Goal: Information Seeking & Learning: Learn about a topic

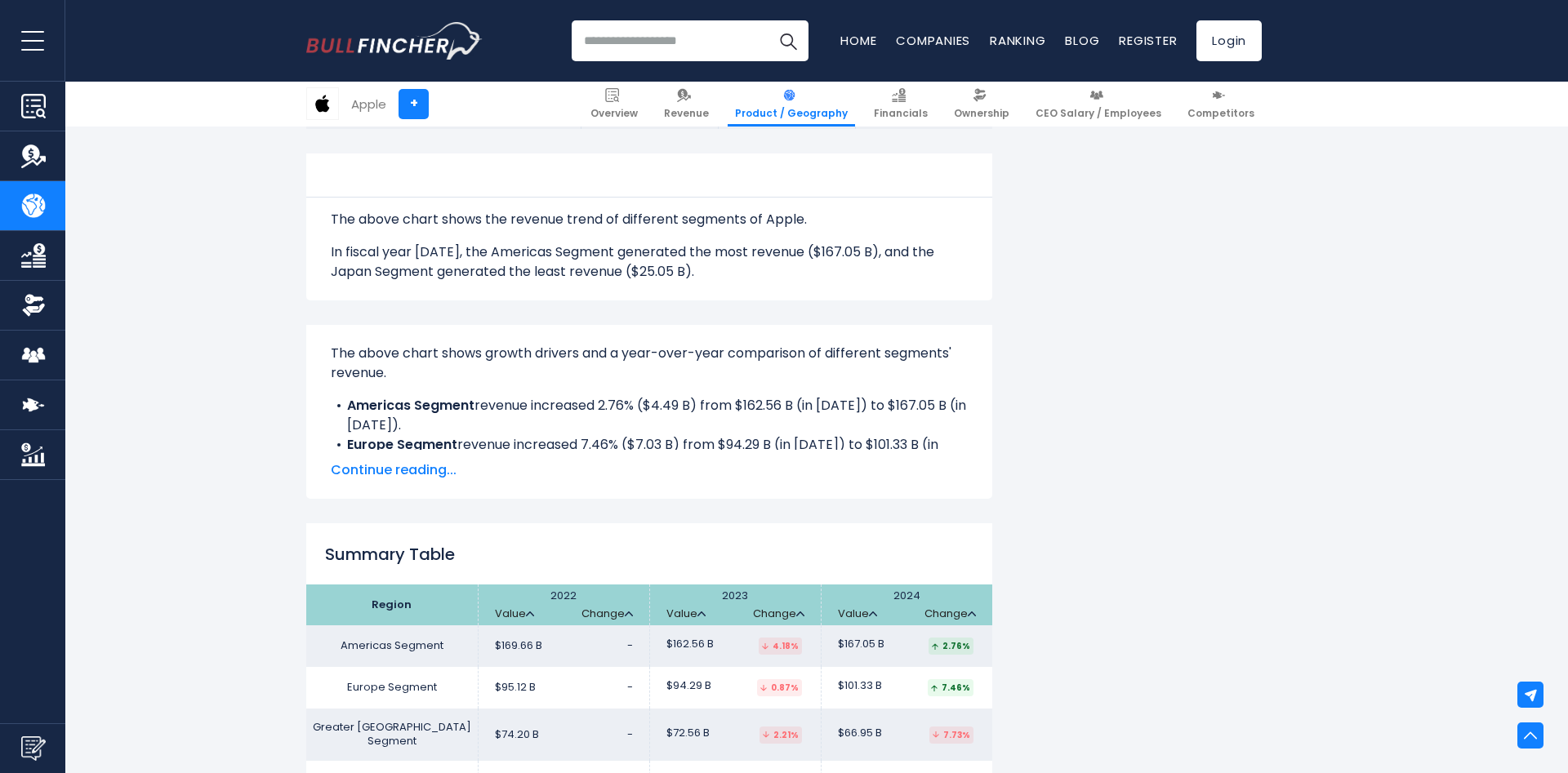
scroll to position [999, 0]
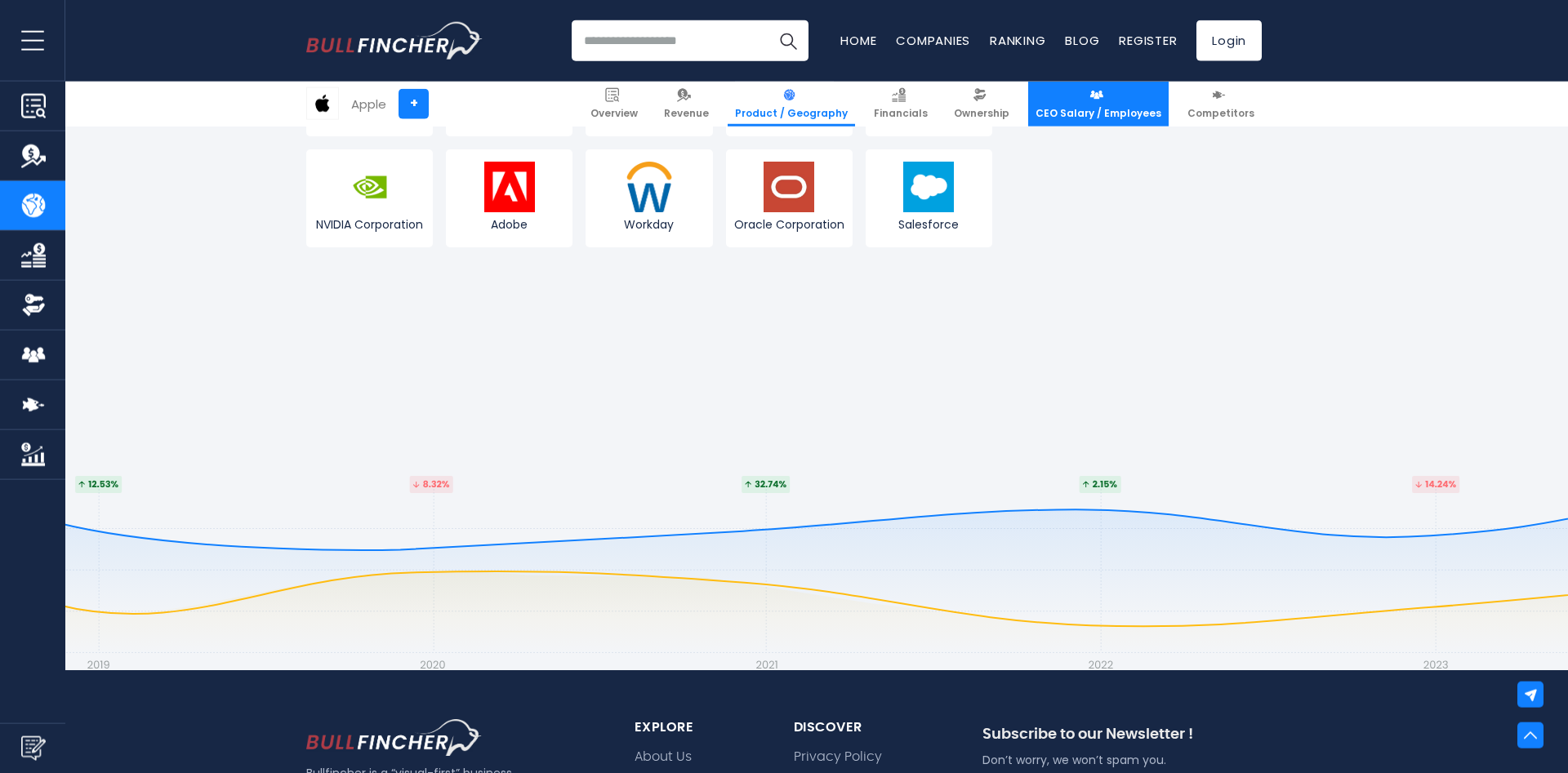
scroll to position [2030, 0]
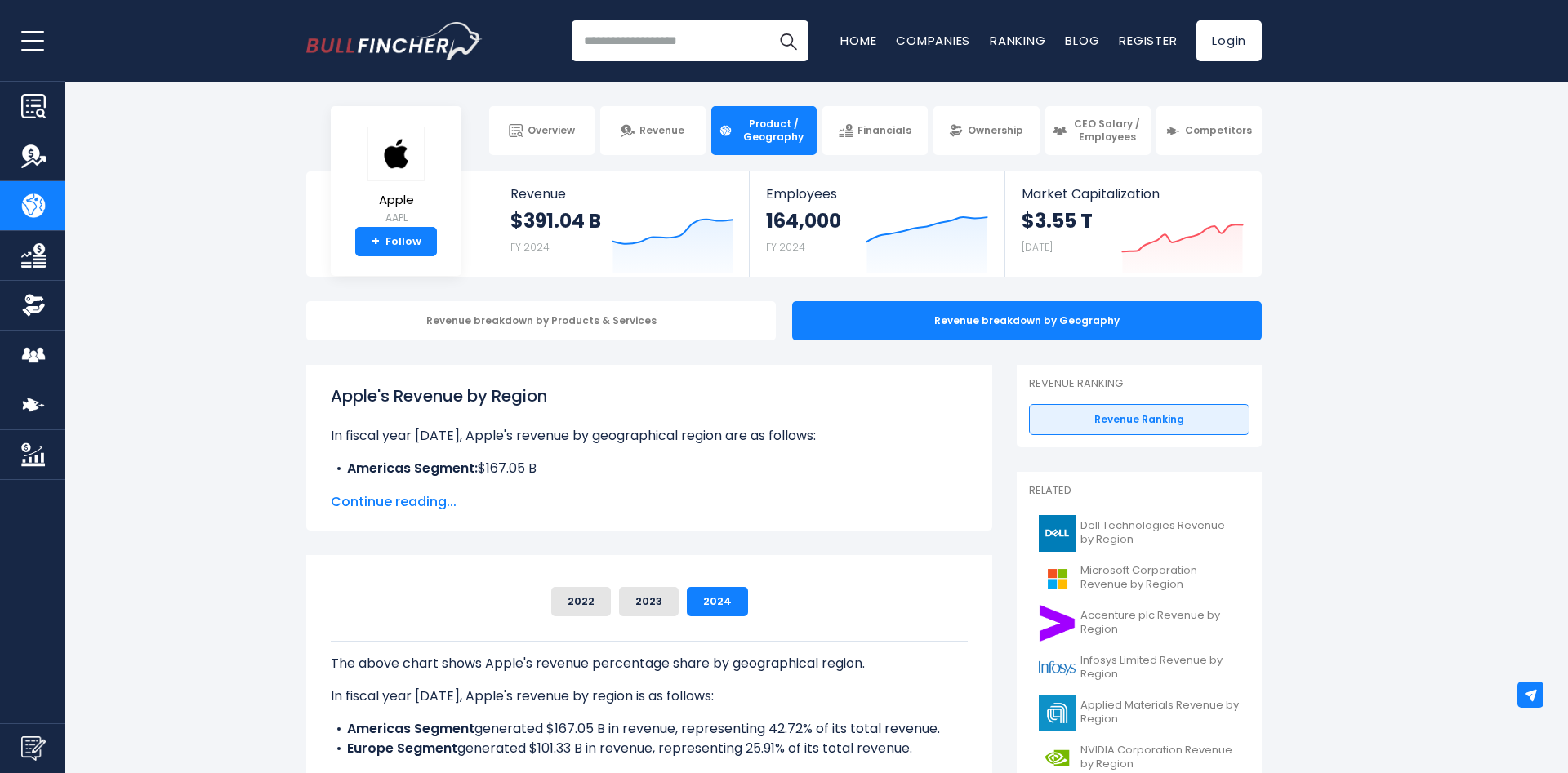
click at [19, 47] on button "open menu" at bounding box center [33, 40] width 66 height 81
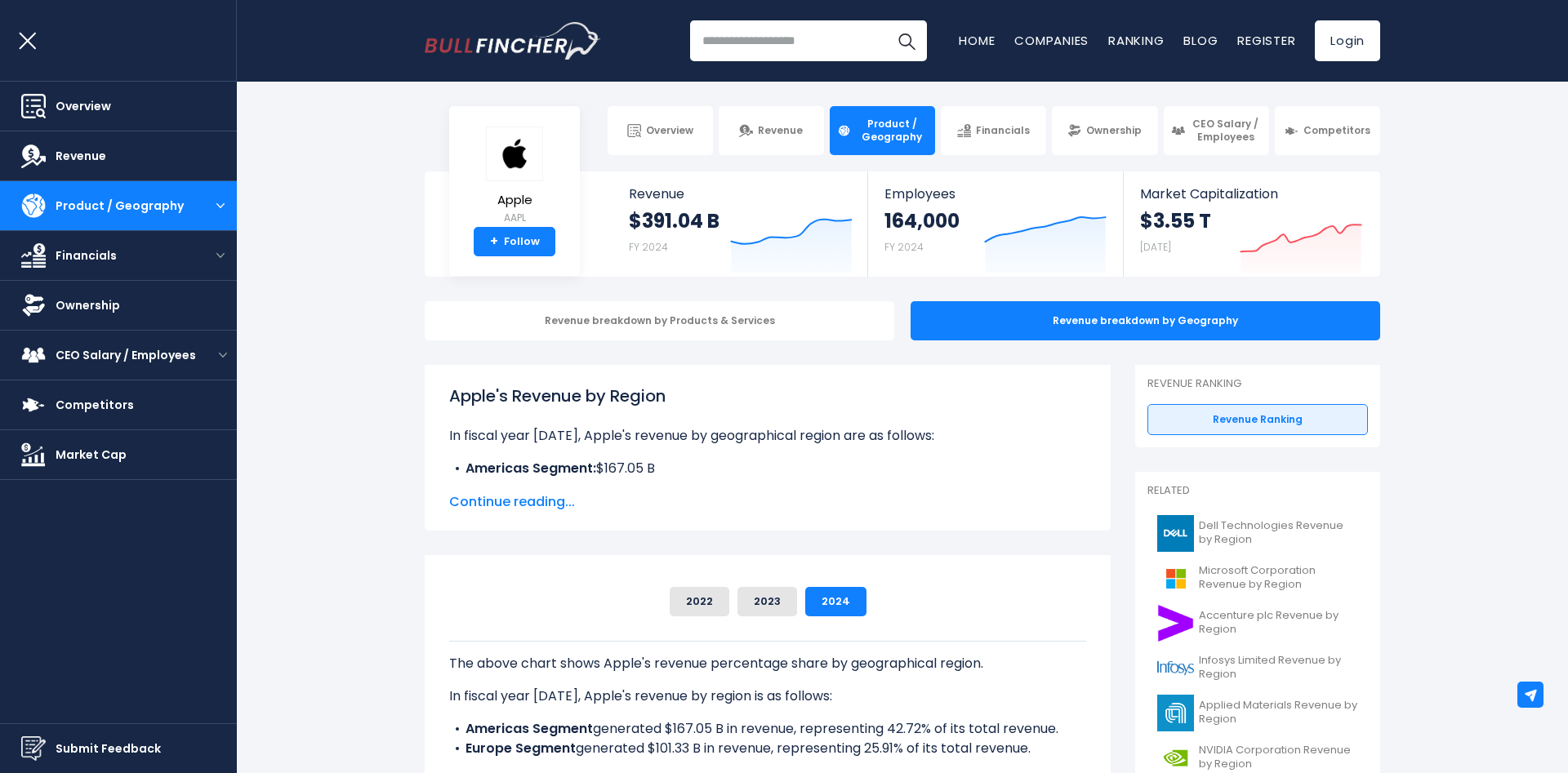
click at [19, 47] on button "open menu" at bounding box center [33, 40] width 66 height 81
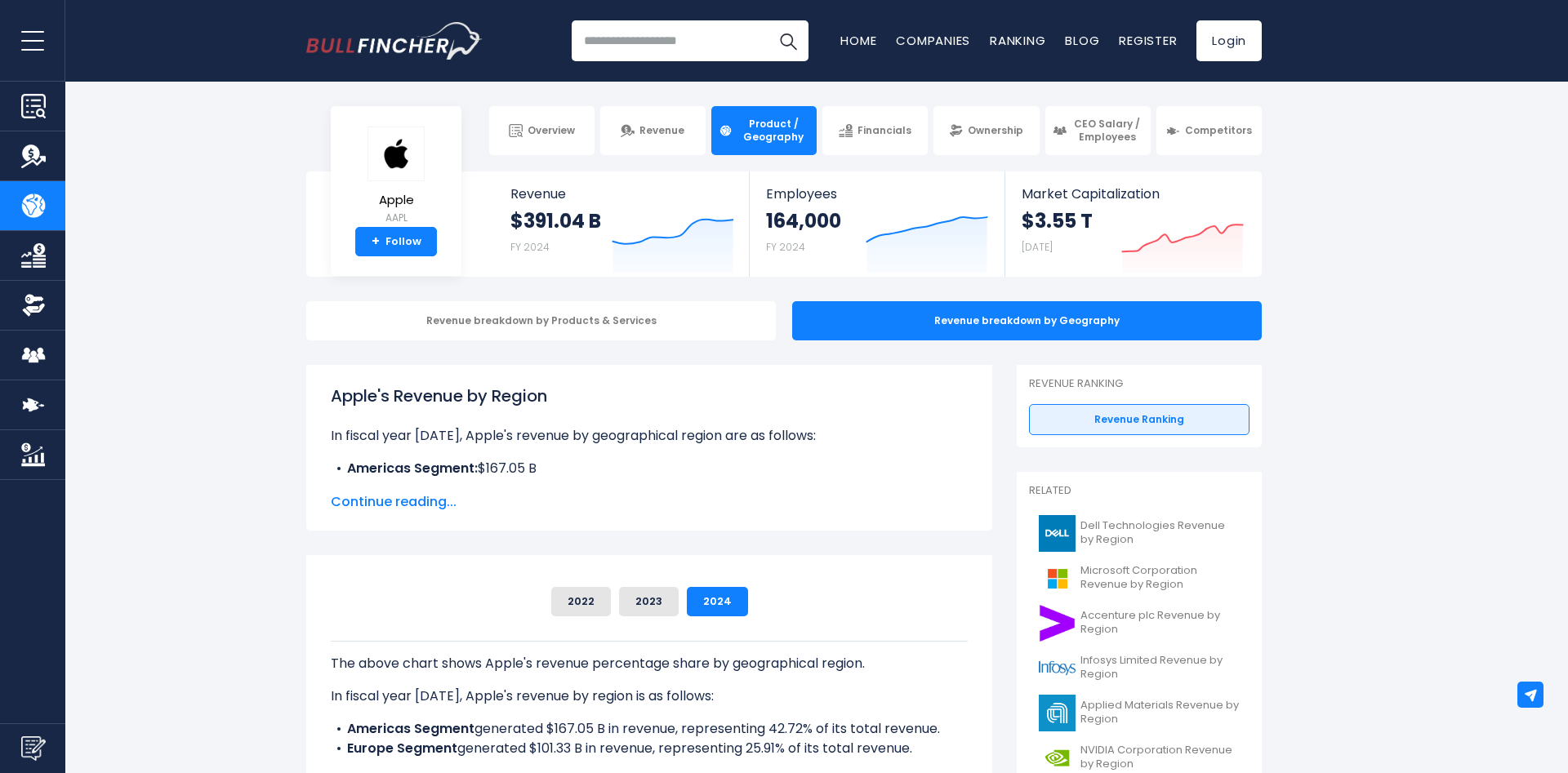
click at [19, 47] on button "open menu" at bounding box center [33, 40] width 66 height 81
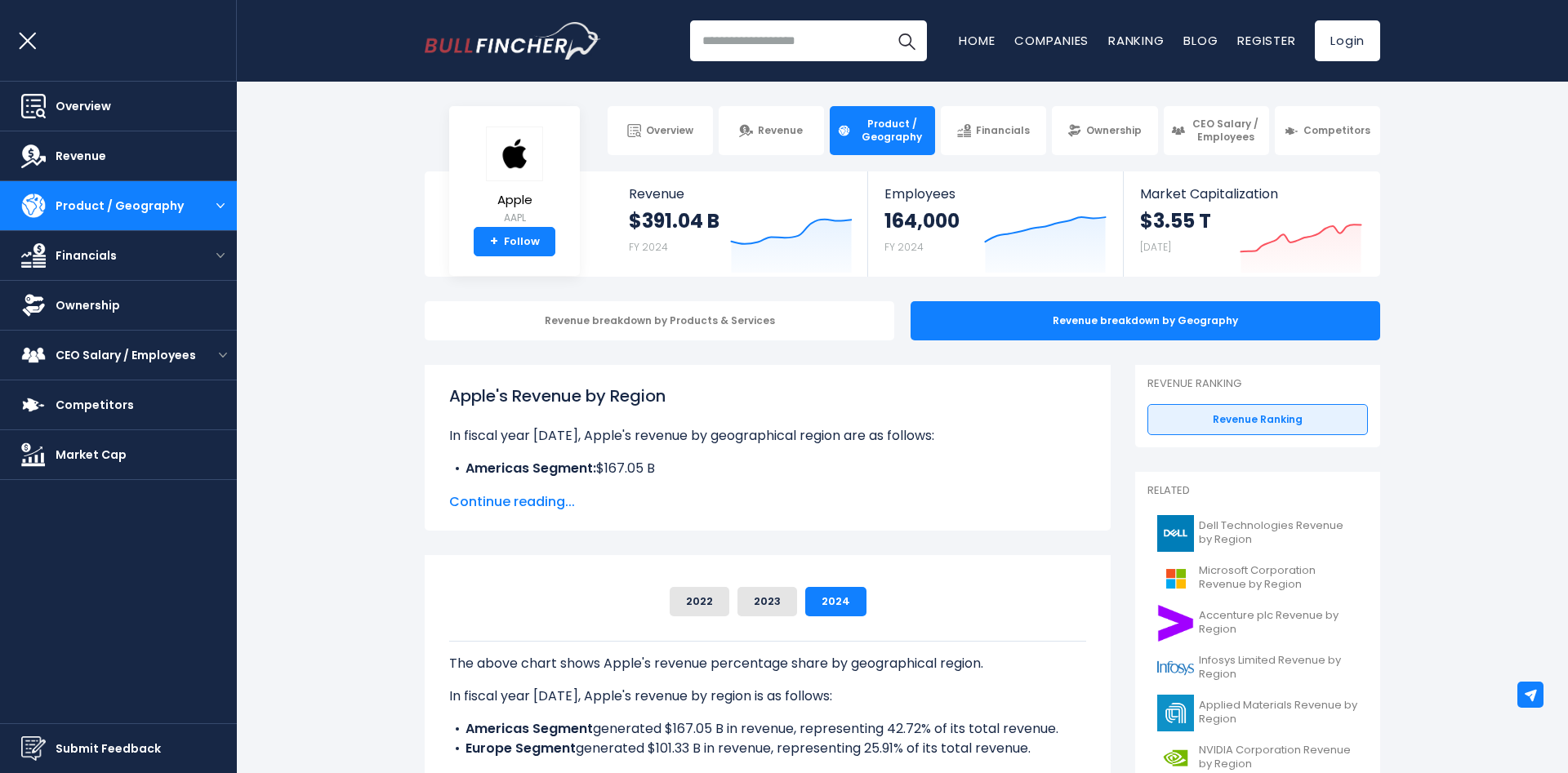
click at [19, 47] on button "open menu" at bounding box center [33, 40] width 66 height 81
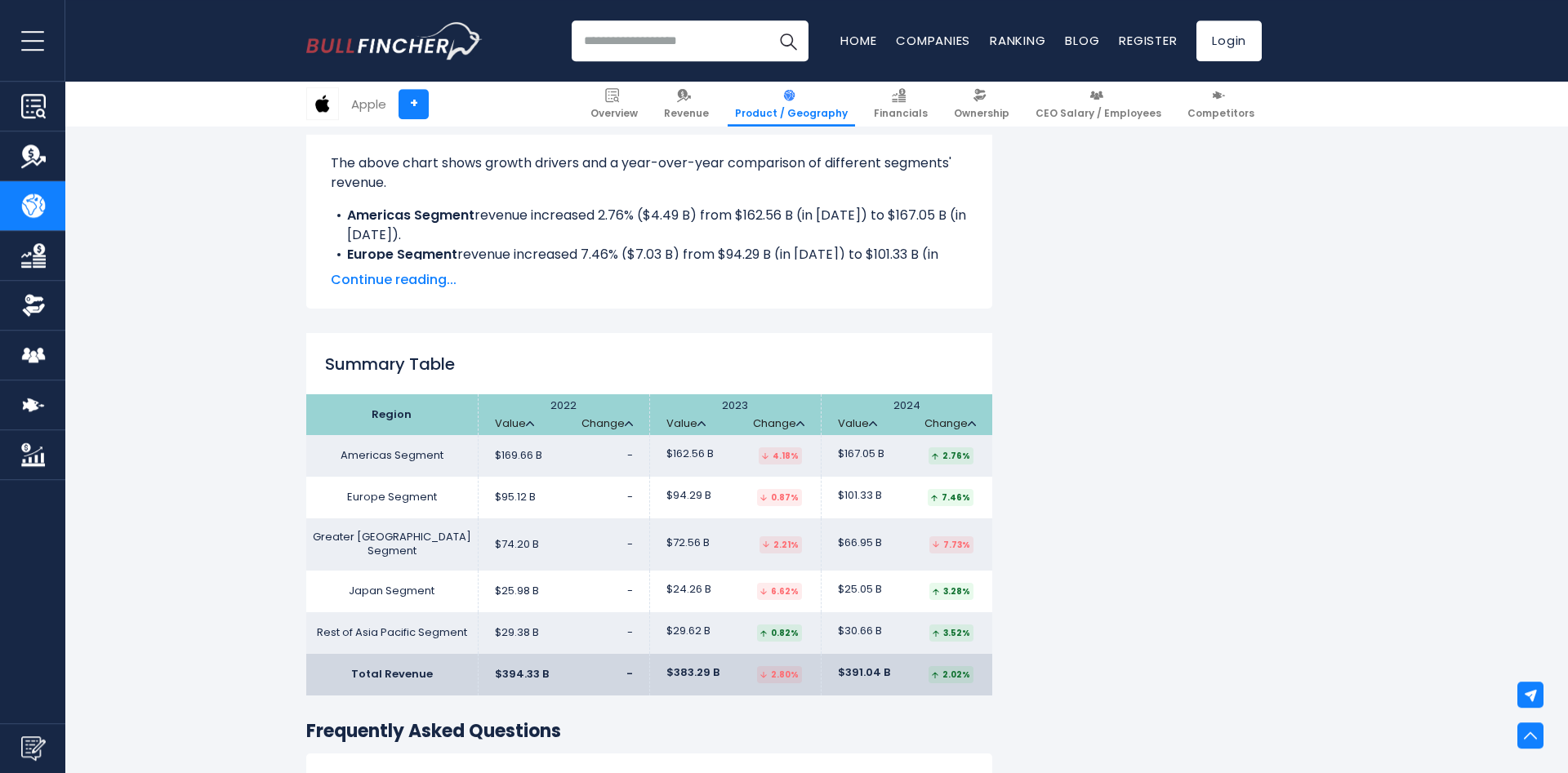
scroll to position [1224, 0]
